Goal: Information Seeking & Learning: Learn about a topic

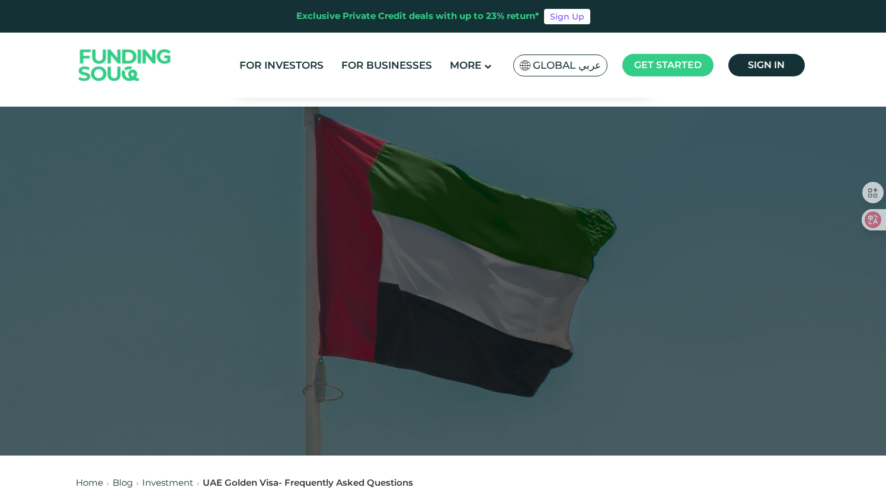
click at [852, 63] on header "Exclusive Private Credit deals with up to 23% return* Sign Up For Investors For…" at bounding box center [443, 49] width 886 height 98
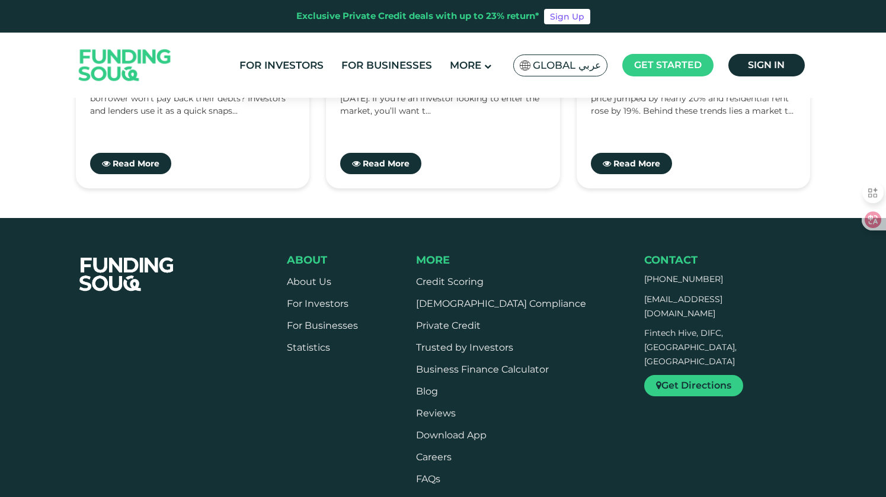
scroll to position [9910, 0]
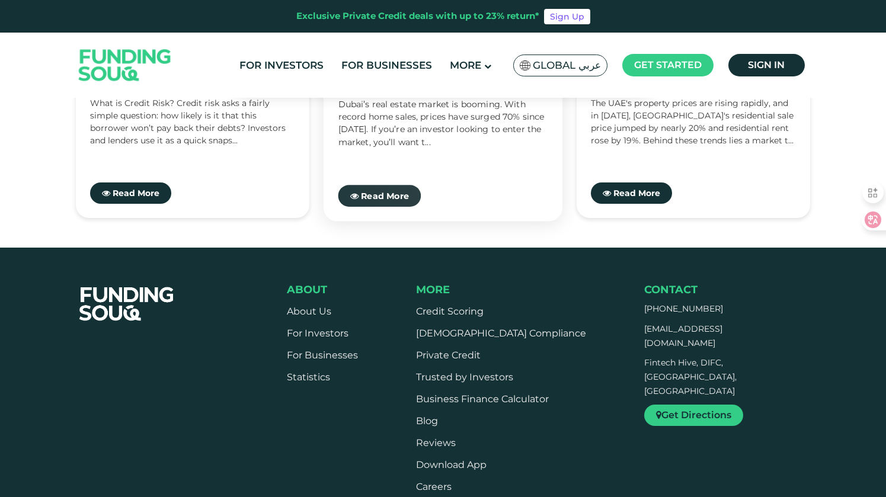
scroll to position [9791, 0]
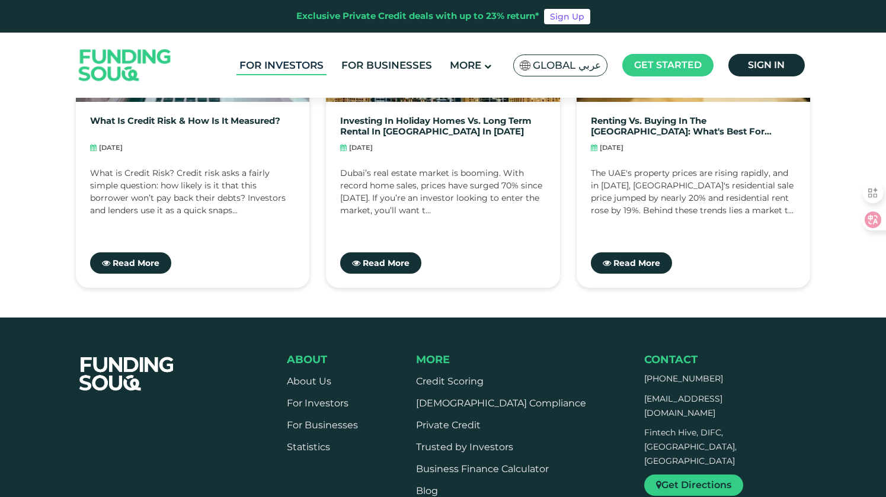
click at [306, 67] on link "For Investors" at bounding box center [281, 66] width 90 height 20
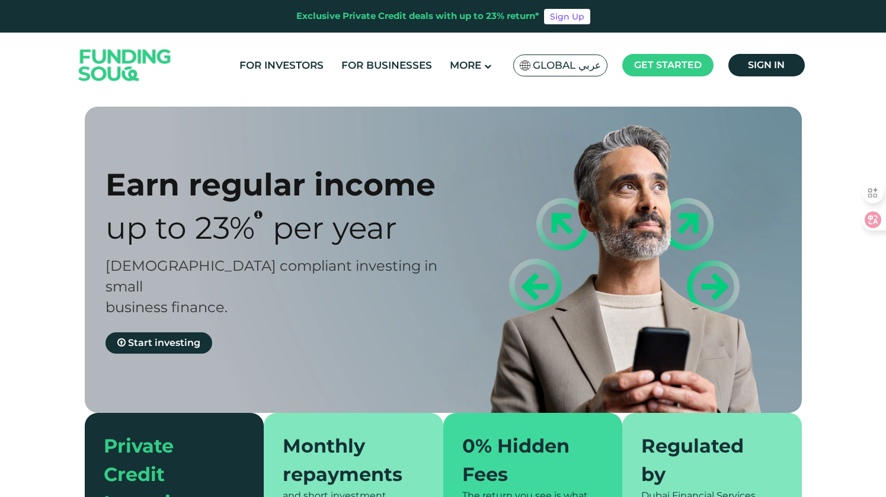
type tc-range-slider "4"
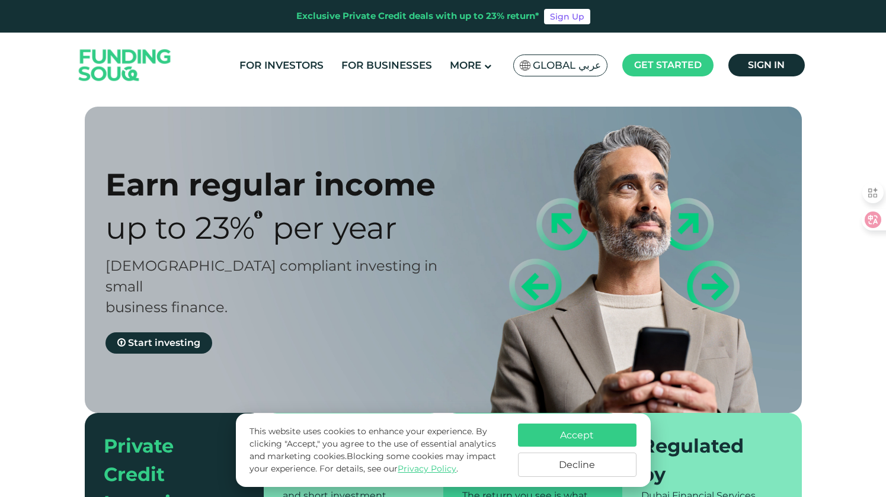
click at [606, 424] on button "Accept" at bounding box center [577, 435] width 119 height 23
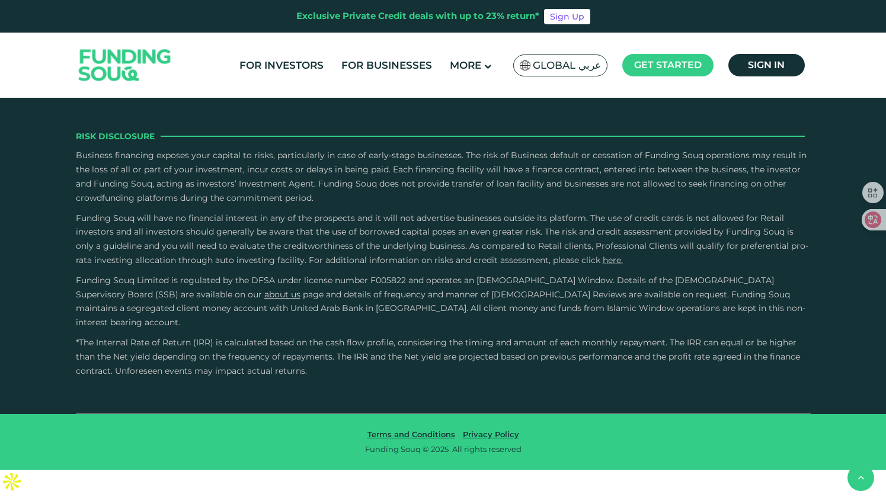
scroll to position [4259, 0]
